Goal: Transaction & Acquisition: Purchase product/service

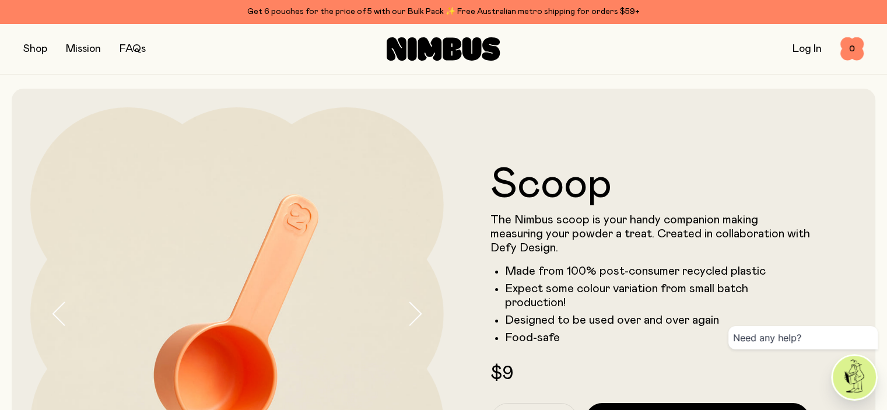
click at [32, 51] on button "button" at bounding box center [35, 49] width 24 height 16
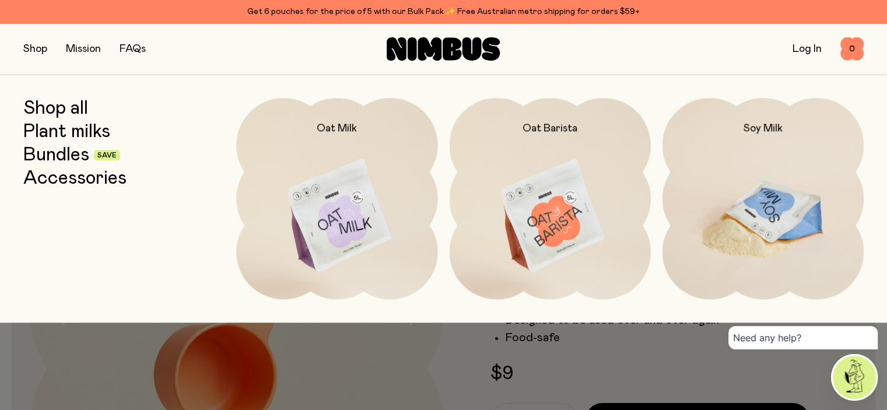
click at [779, 208] on img at bounding box center [762, 216] width 201 height 237
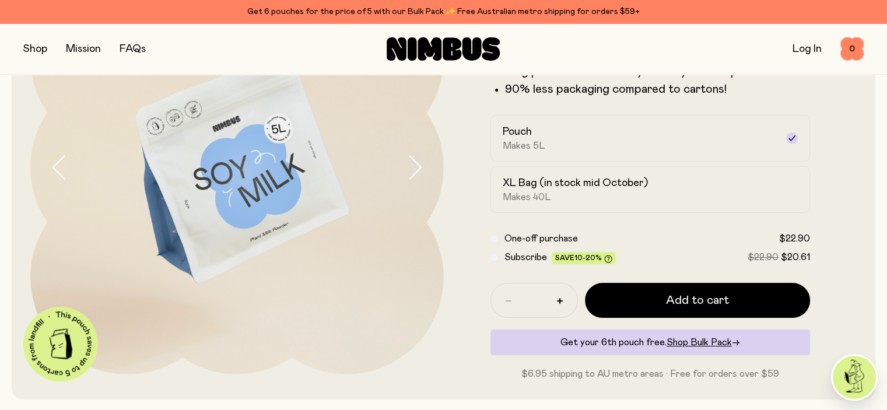
scroll to position [175, 0]
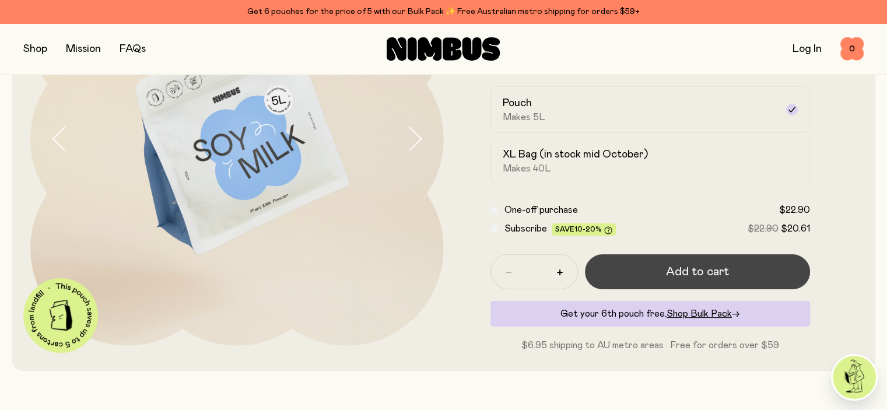
click at [736, 280] on button "Add to cart" at bounding box center [698, 271] width 226 height 35
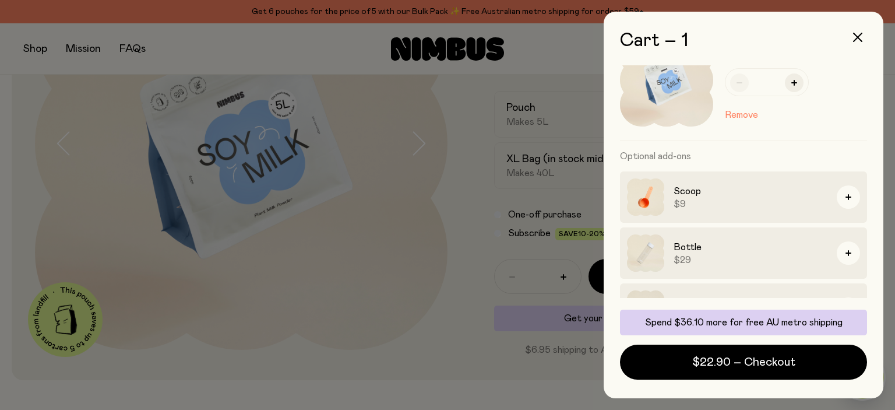
scroll to position [82, 0]
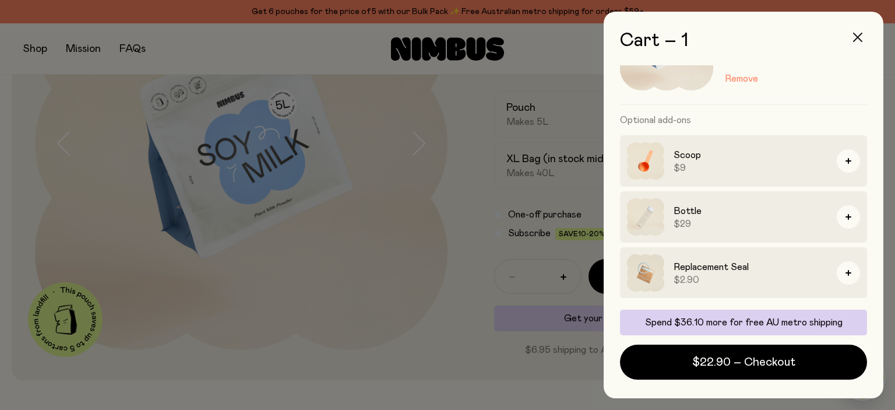
click at [859, 36] on icon "button" at bounding box center [857, 37] width 9 height 9
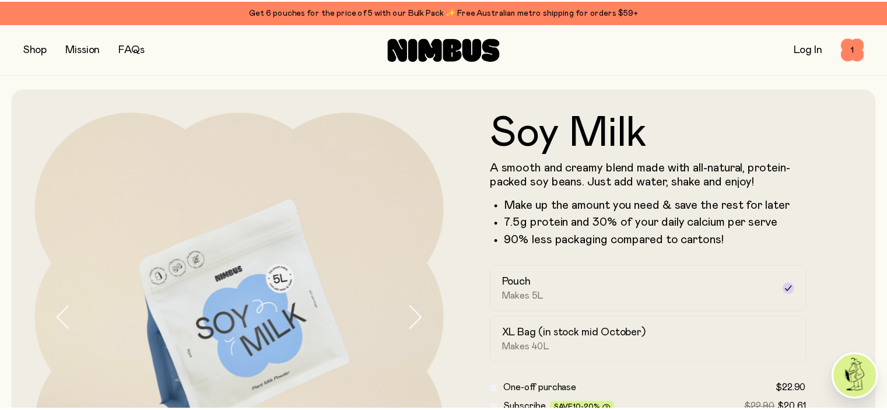
scroll to position [175, 0]
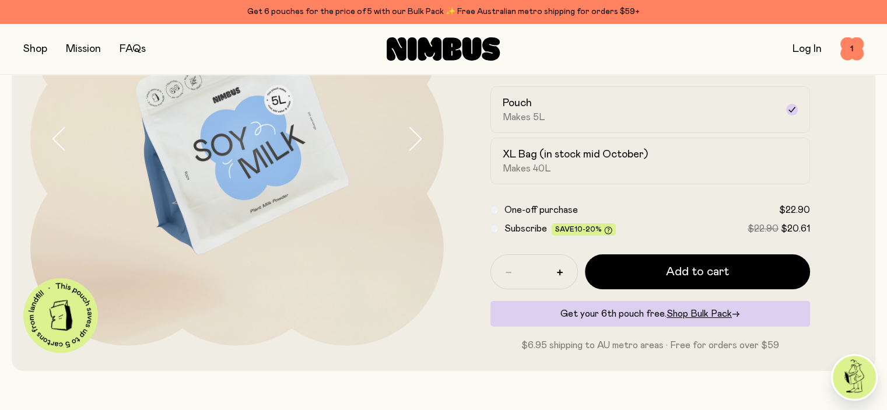
click at [34, 51] on button "button" at bounding box center [35, 49] width 24 height 16
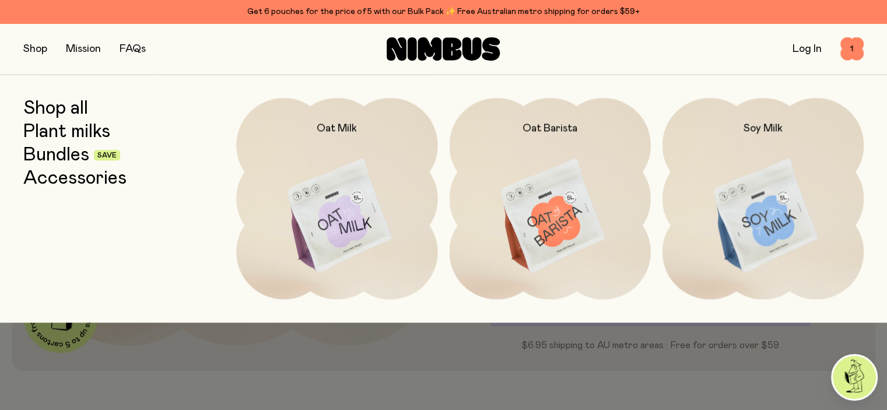
click at [49, 177] on link "Accessories" at bounding box center [74, 178] width 103 height 21
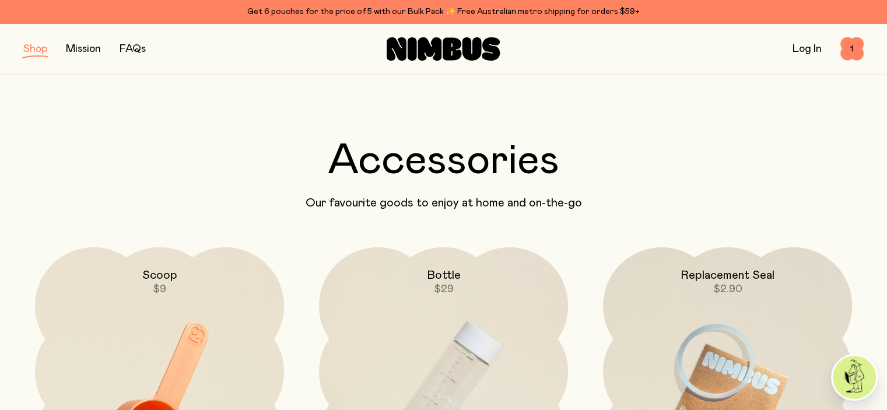
click at [28, 48] on button "button" at bounding box center [35, 49] width 24 height 16
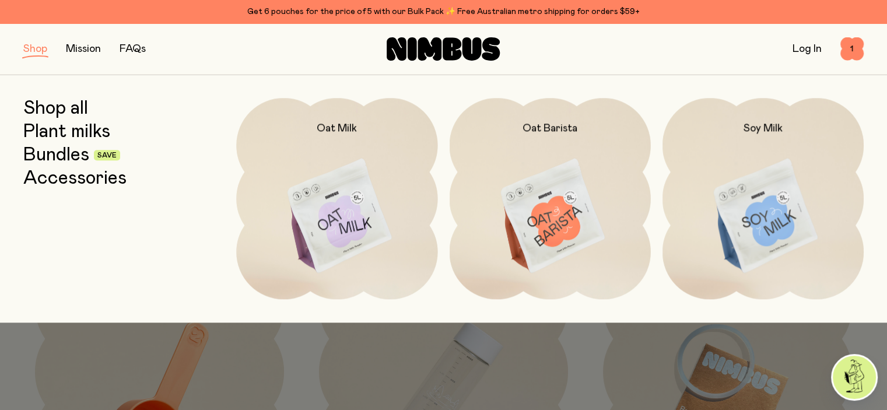
click at [58, 153] on link "Bundles" at bounding box center [56, 155] width 66 height 21
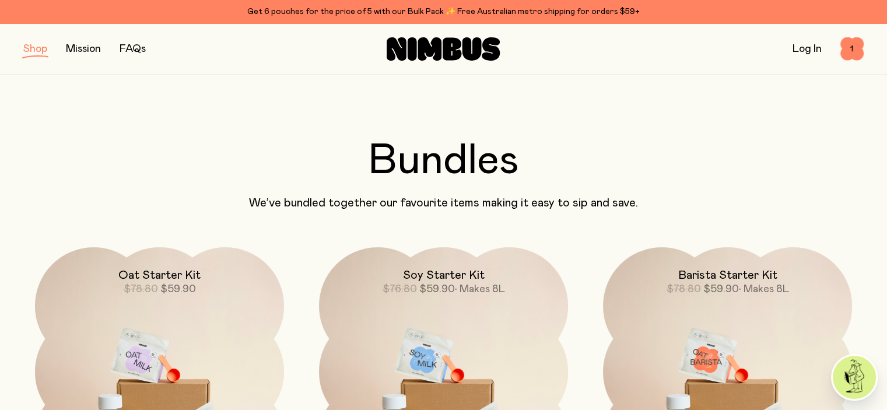
click at [32, 52] on button "button" at bounding box center [35, 49] width 24 height 16
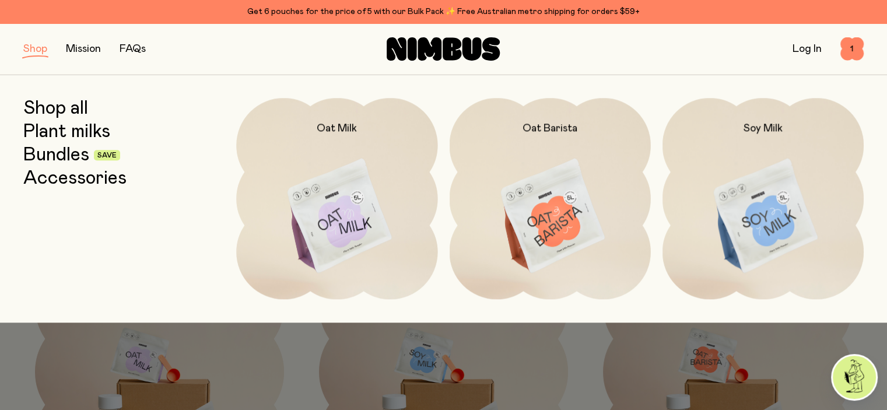
click at [70, 182] on link "Accessories" at bounding box center [74, 178] width 103 height 21
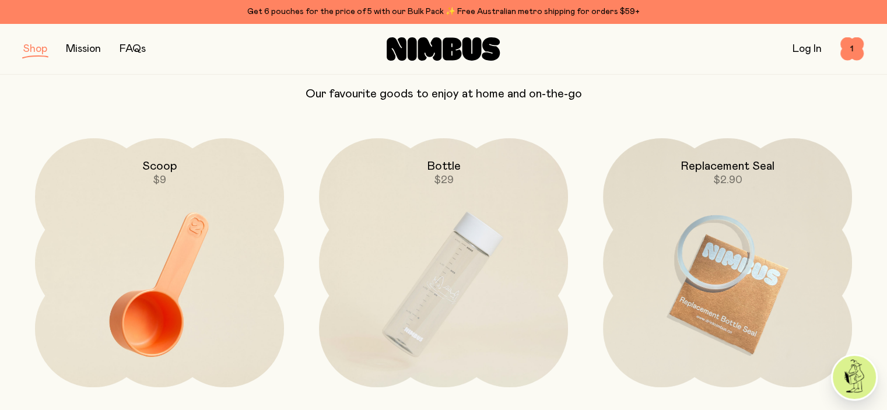
scroll to position [117, 0]
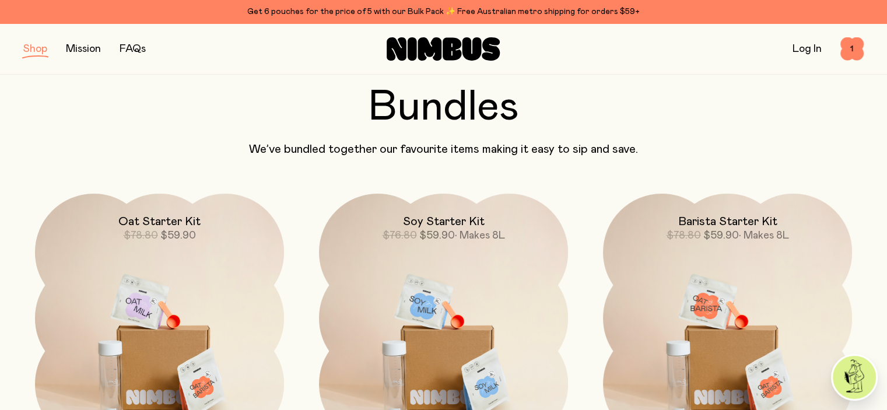
scroll to position [175, 0]
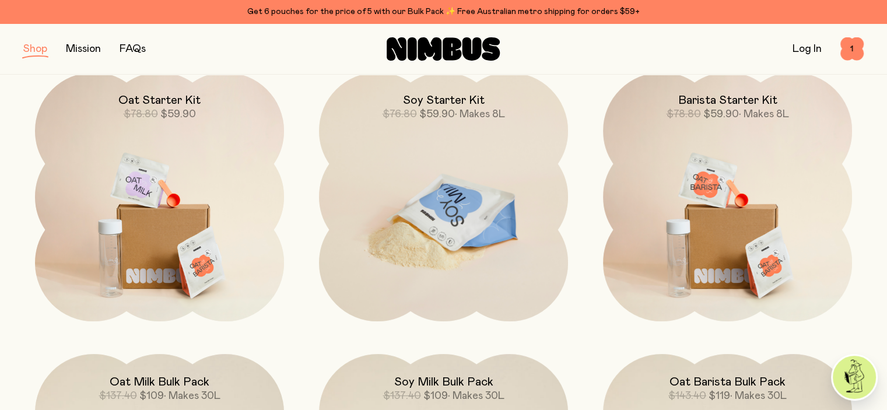
click at [445, 233] on img at bounding box center [443, 218] width 249 height 293
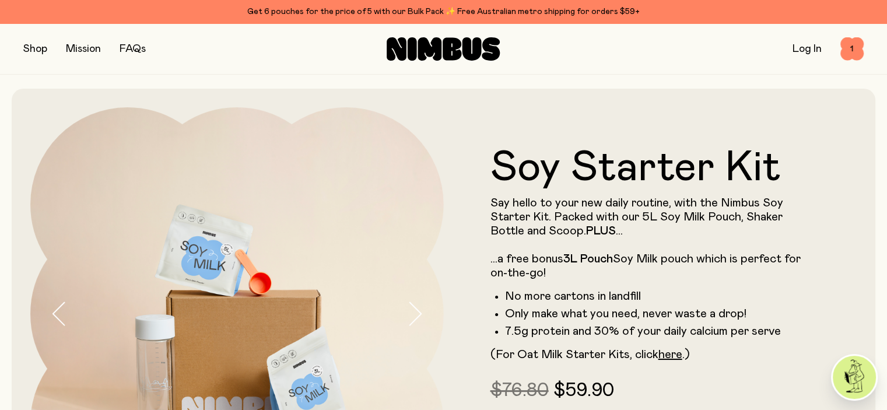
scroll to position [58, 0]
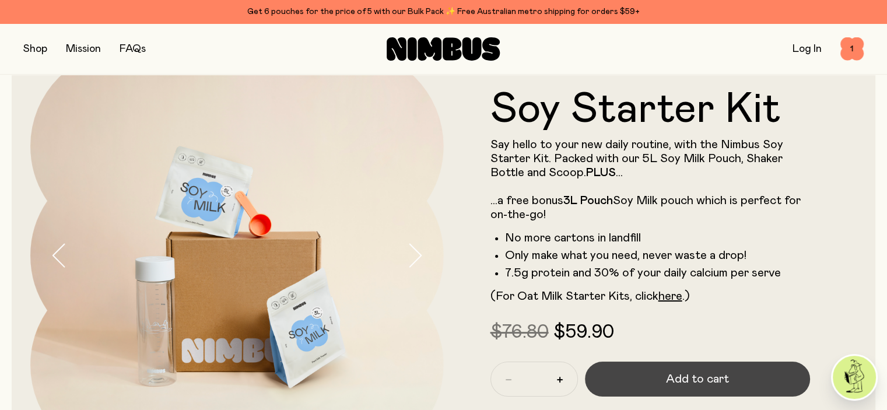
click at [695, 384] on span "Add to cart" at bounding box center [697, 379] width 63 height 16
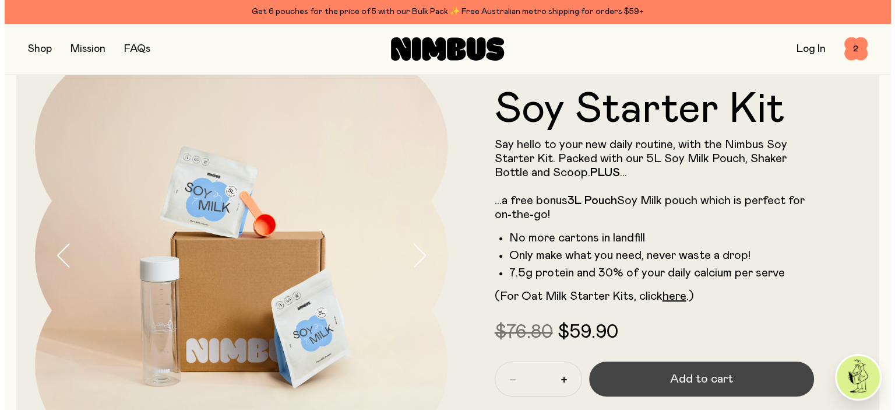
scroll to position [0, 0]
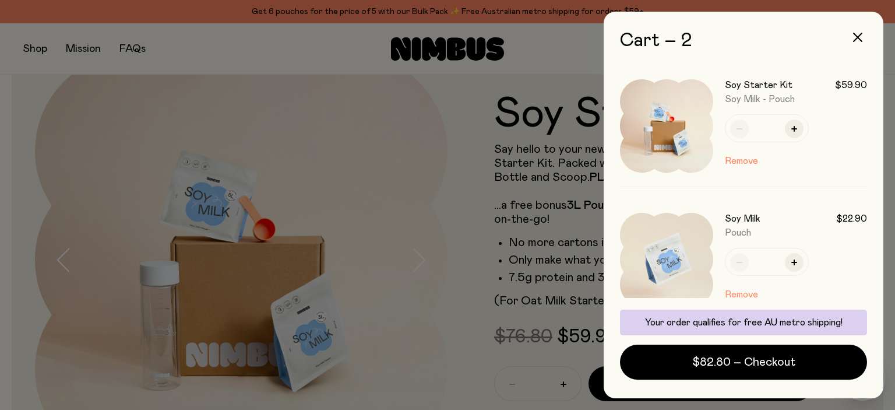
click at [742, 294] on button "Remove" at bounding box center [741, 294] width 33 height 14
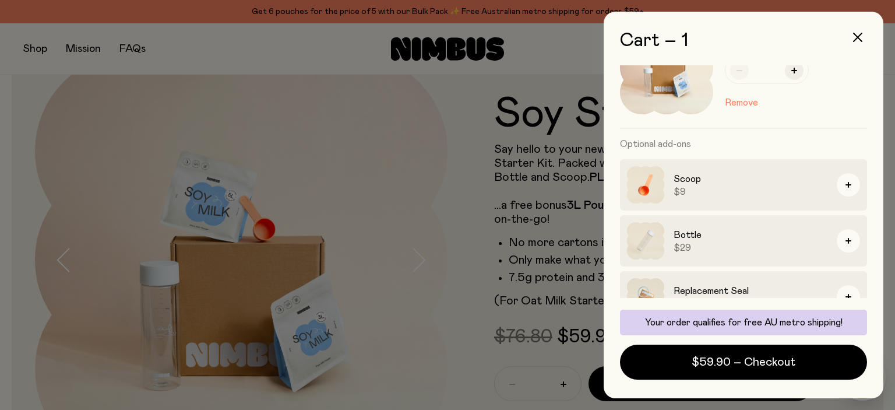
scroll to position [82, 0]
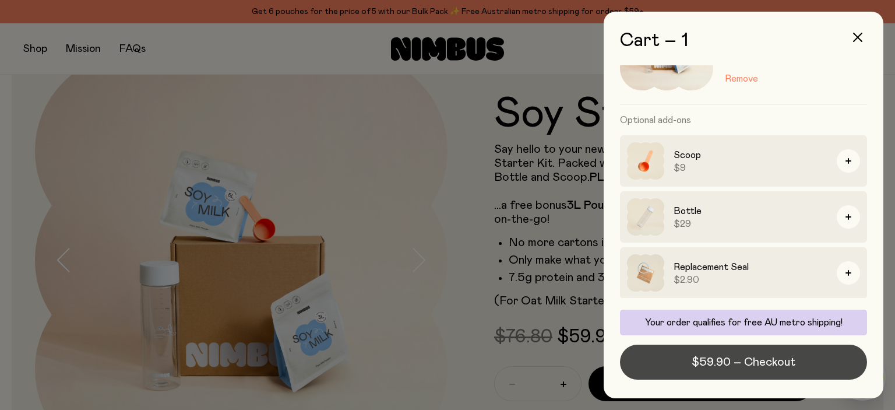
click at [765, 364] on span "$59.90 – Checkout" at bounding box center [744, 362] width 104 height 16
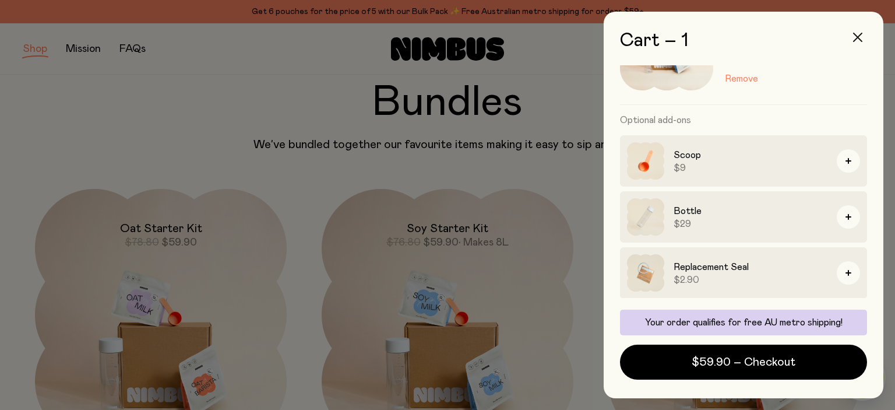
click at [860, 33] on icon "button" at bounding box center [857, 37] width 9 height 9
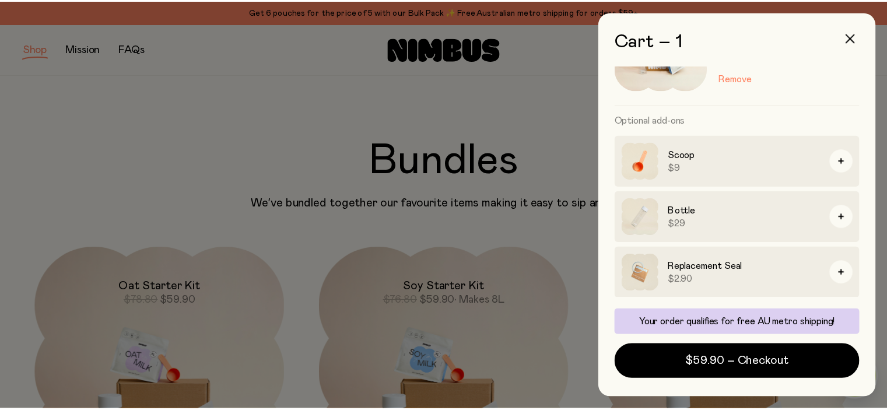
scroll to position [58, 0]
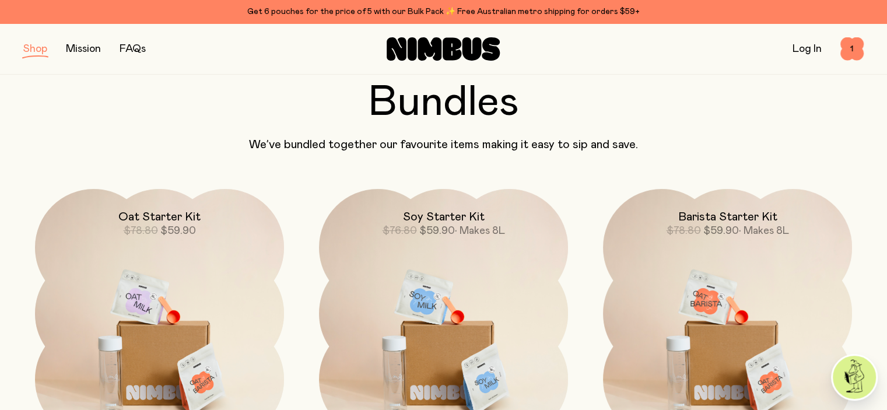
click at [30, 45] on button "button" at bounding box center [35, 49] width 24 height 16
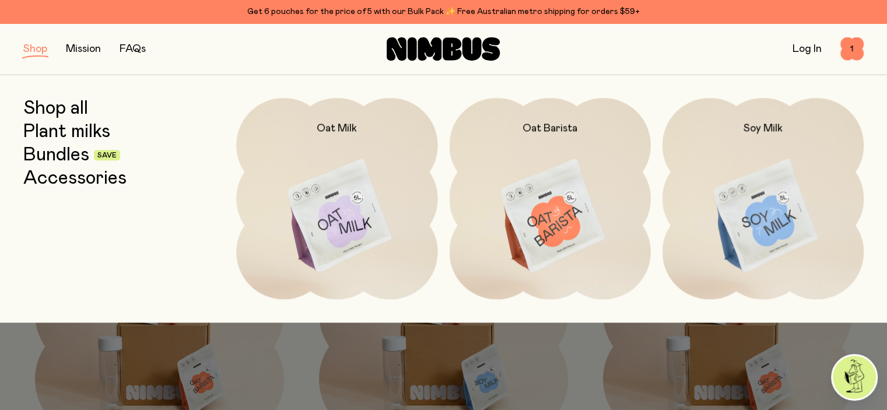
click at [62, 182] on link "Accessories" at bounding box center [74, 178] width 103 height 21
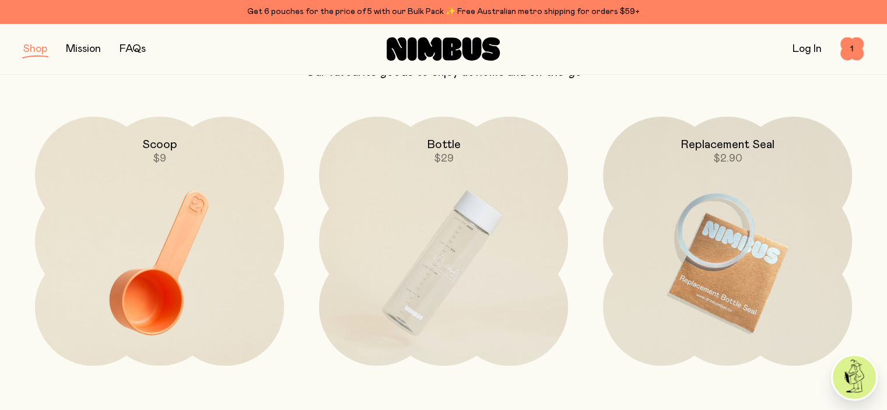
scroll to position [175, 0]
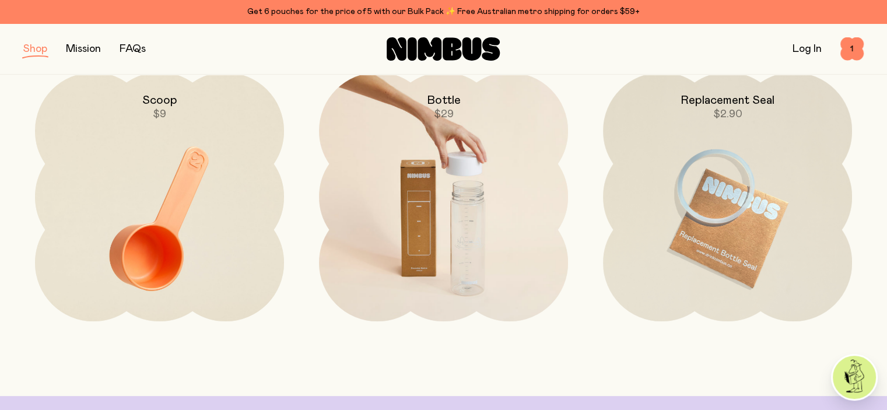
click at [419, 219] on img at bounding box center [443, 218] width 249 height 293
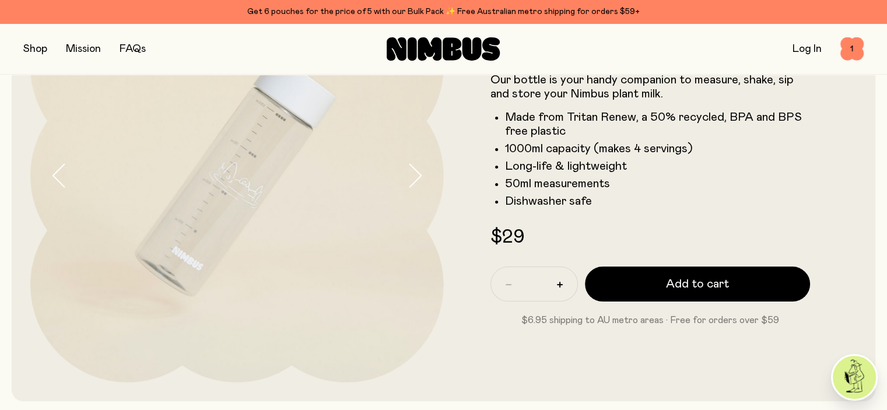
scroll to position [175, 0]
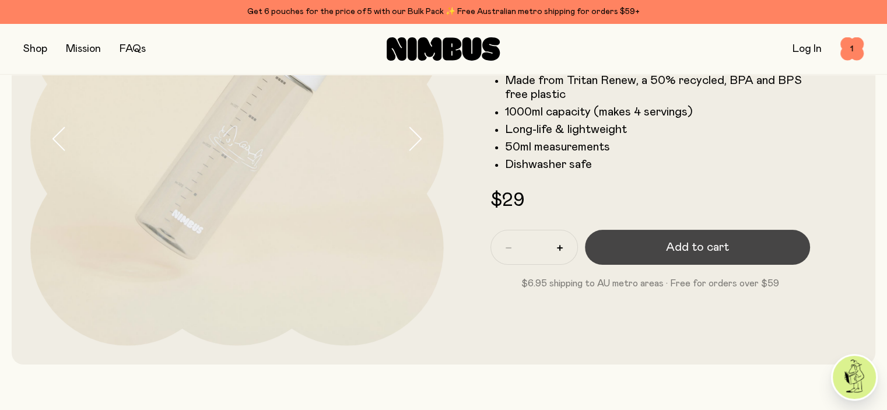
click at [688, 247] on span "Add to cart" at bounding box center [697, 247] width 63 height 16
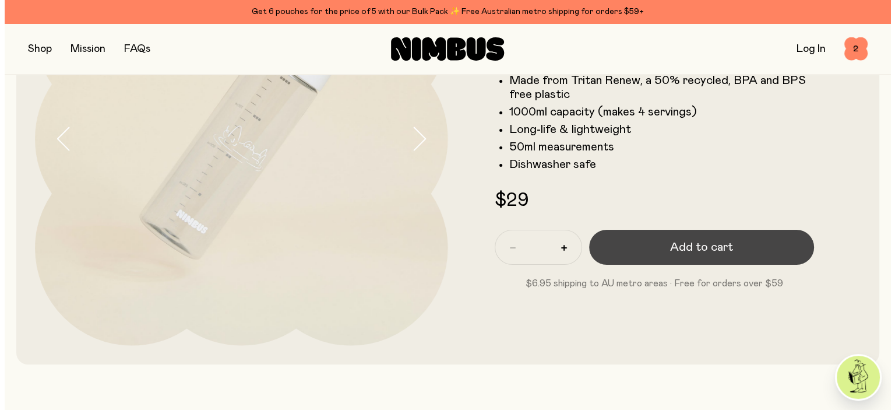
scroll to position [0, 0]
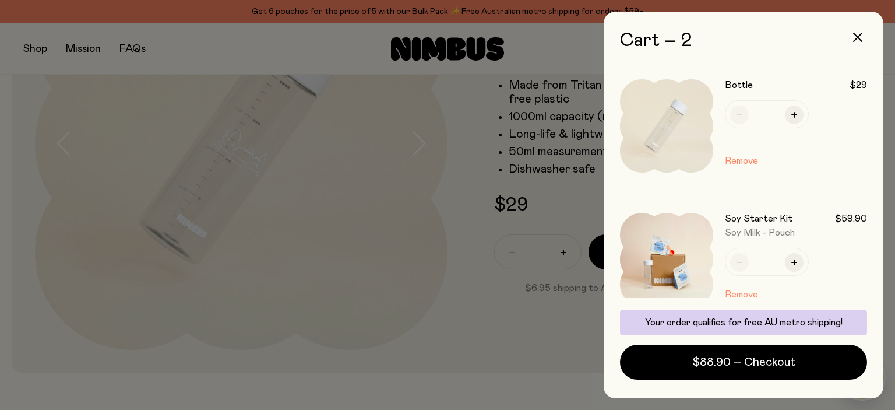
click at [737, 296] on button "Remove" at bounding box center [741, 294] width 33 height 14
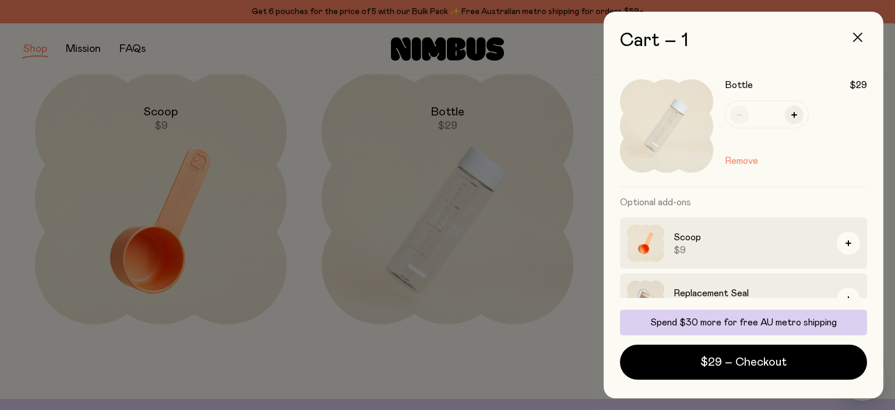
click at [860, 37] on icon "button" at bounding box center [857, 37] width 9 height 9
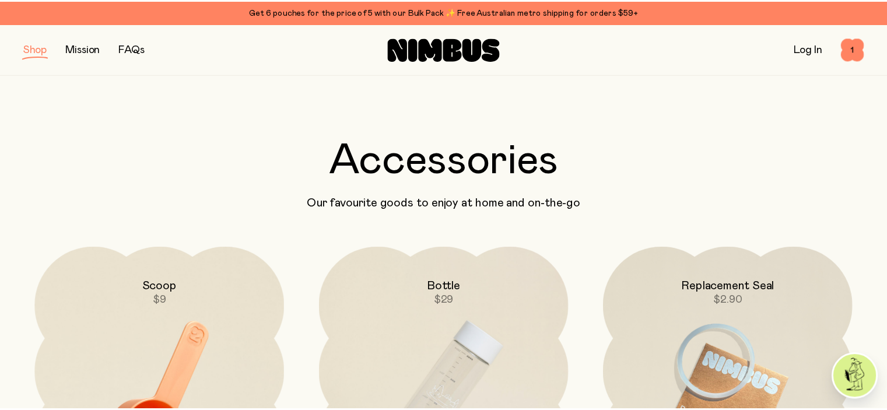
scroll to position [175, 0]
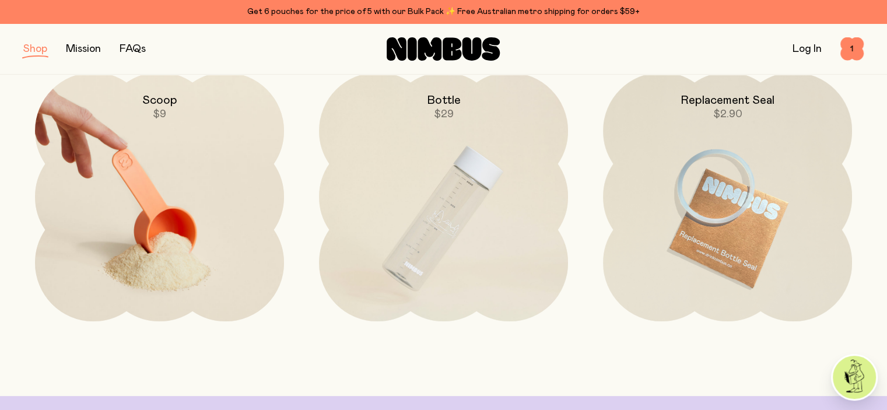
click at [182, 161] on img at bounding box center [159, 218] width 249 height 293
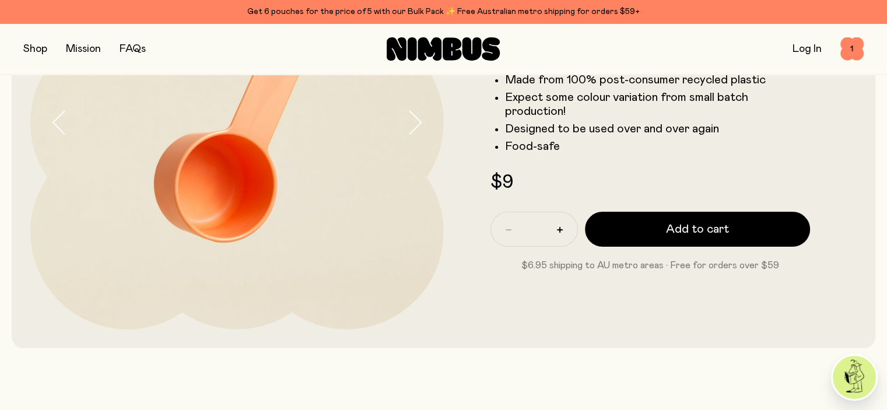
scroll to position [233, 0]
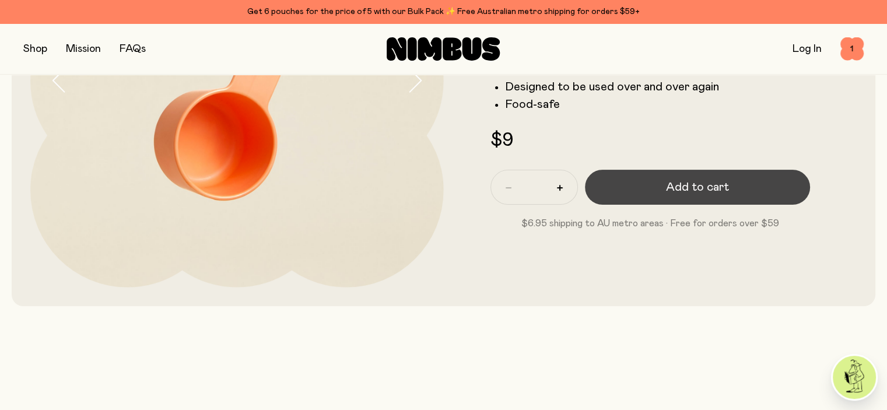
click at [676, 194] on span "Add to cart" at bounding box center [697, 187] width 63 height 16
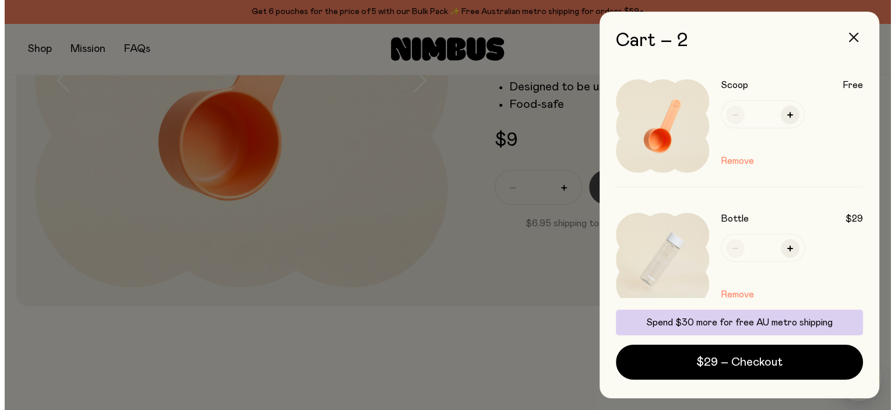
scroll to position [0, 0]
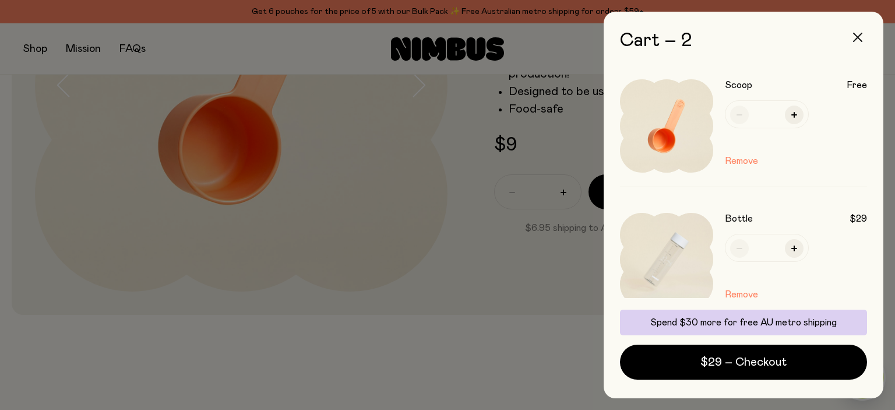
click at [854, 38] on icon "button" at bounding box center [857, 37] width 9 height 9
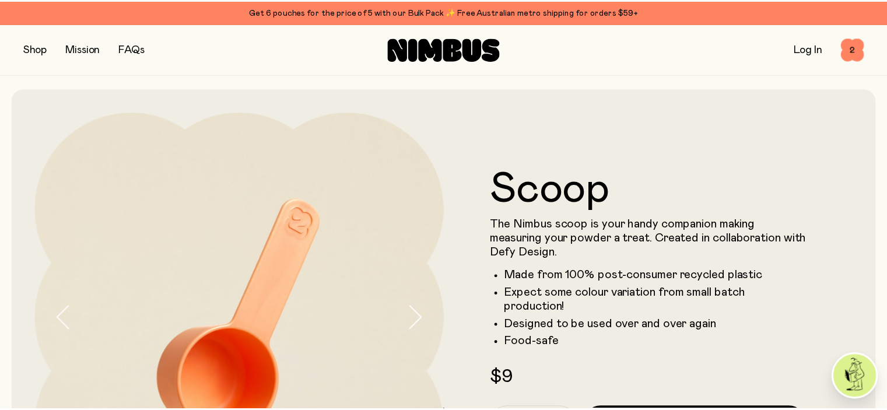
scroll to position [233, 0]
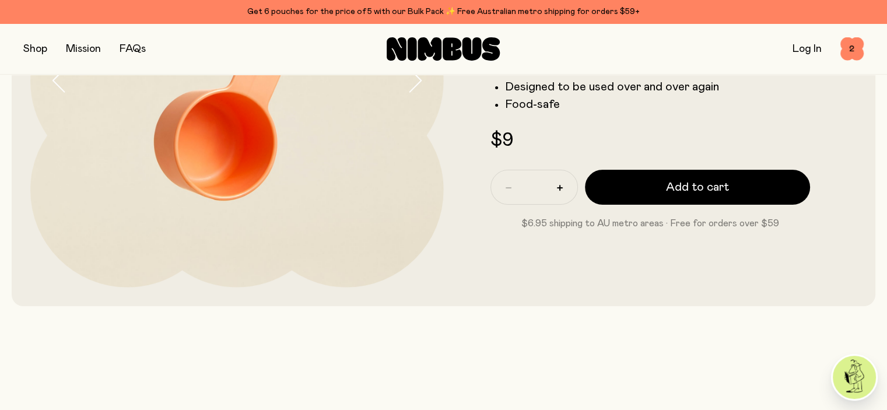
click at [33, 48] on button "button" at bounding box center [35, 49] width 24 height 16
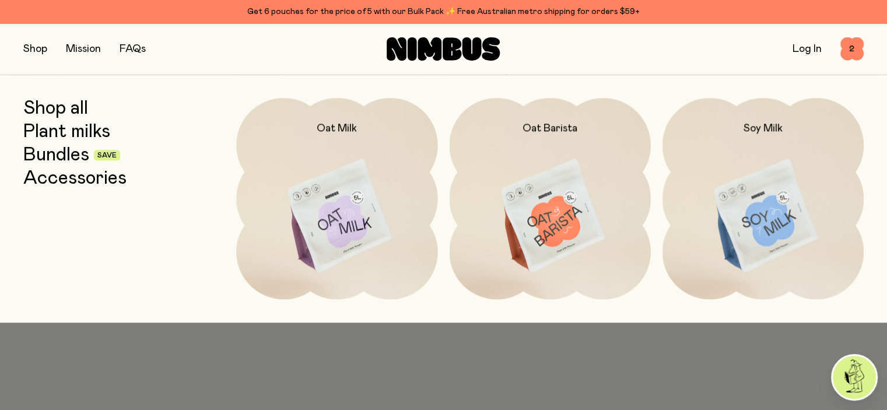
click at [54, 135] on link "Plant milks" at bounding box center [66, 131] width 87 height 21
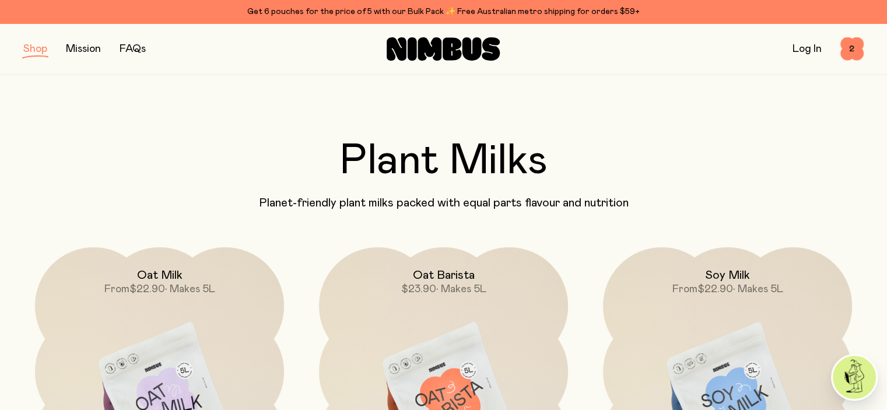
scroll to position [117, 0]
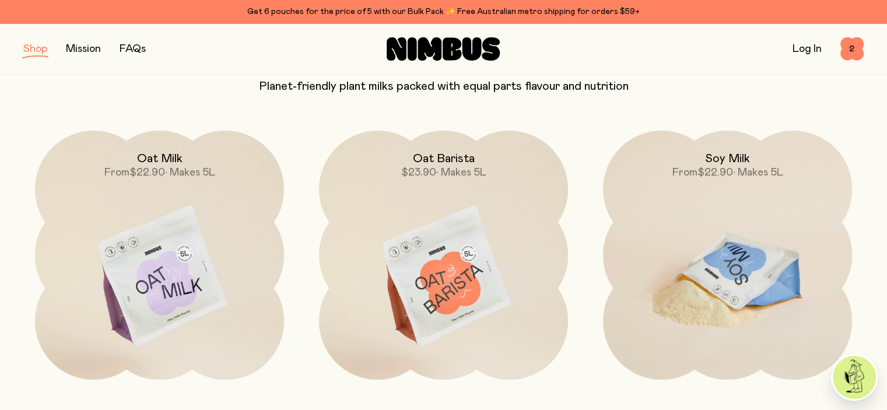
click at [711, 258] on img at bounding box center [727, 277] width 249 height 293
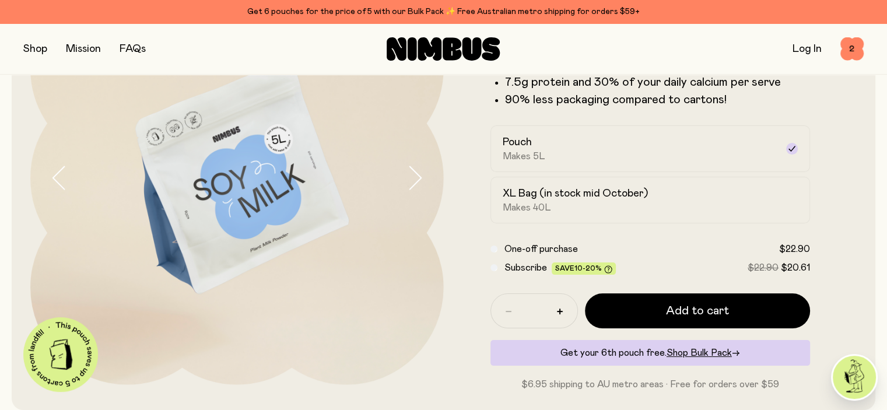
scroll to position [175, 0]
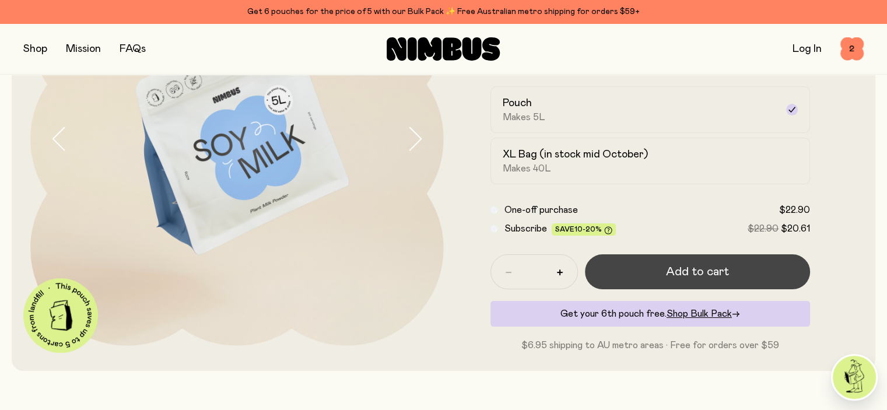
click at [702, 268] on button "Add to cart" at bounding box center [698, 271] width 226 height 35
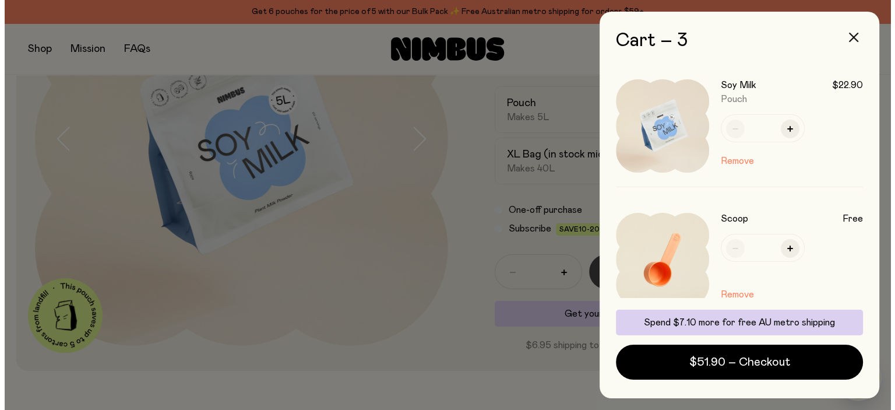
scroll to position [0, 0]
